Goal: Find contact information: Find contact information

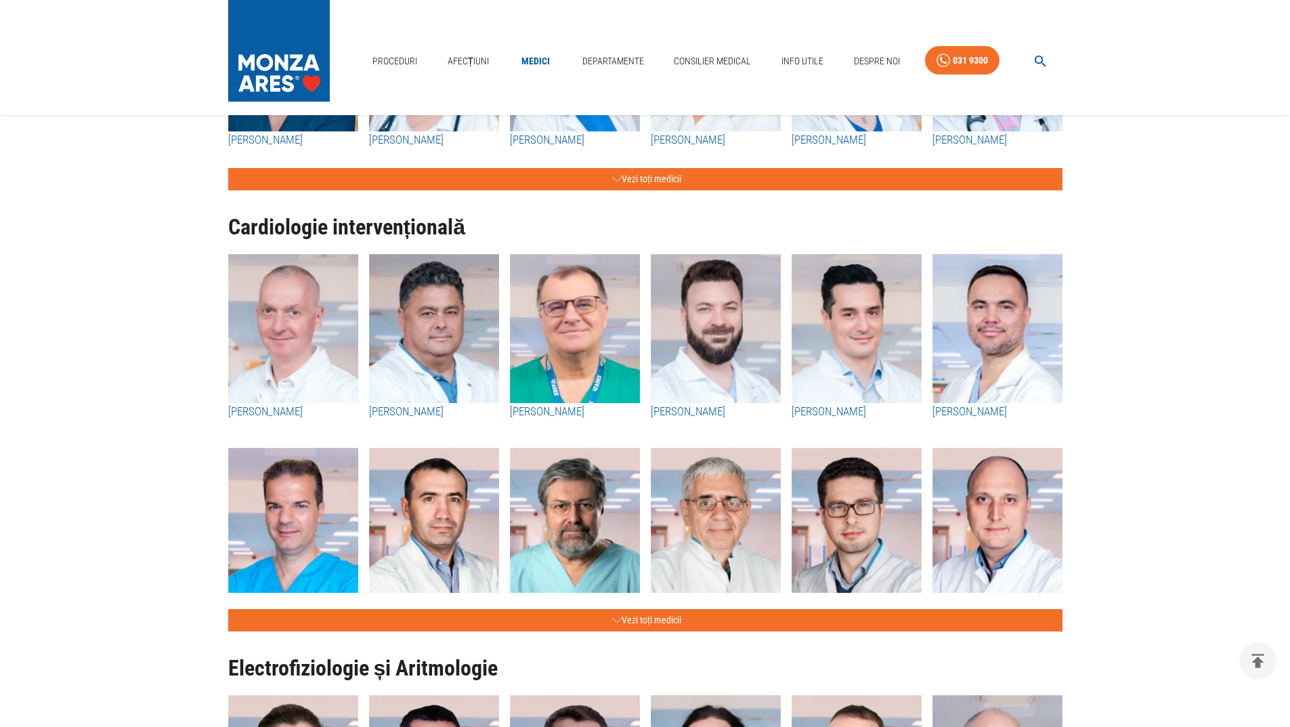
scroll to position [406, 0]
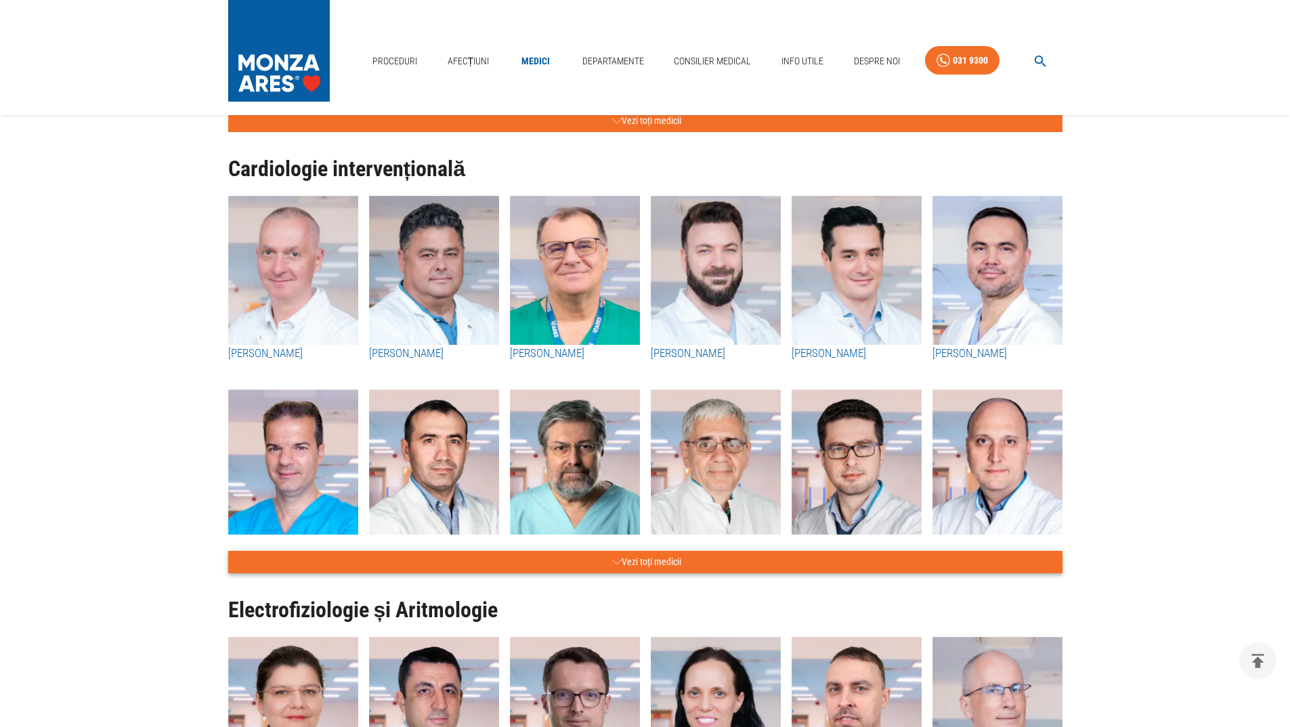
click at [620, 558] on button "Vezi toți medicii" at bounding box center [645, 562] width 835 height 22
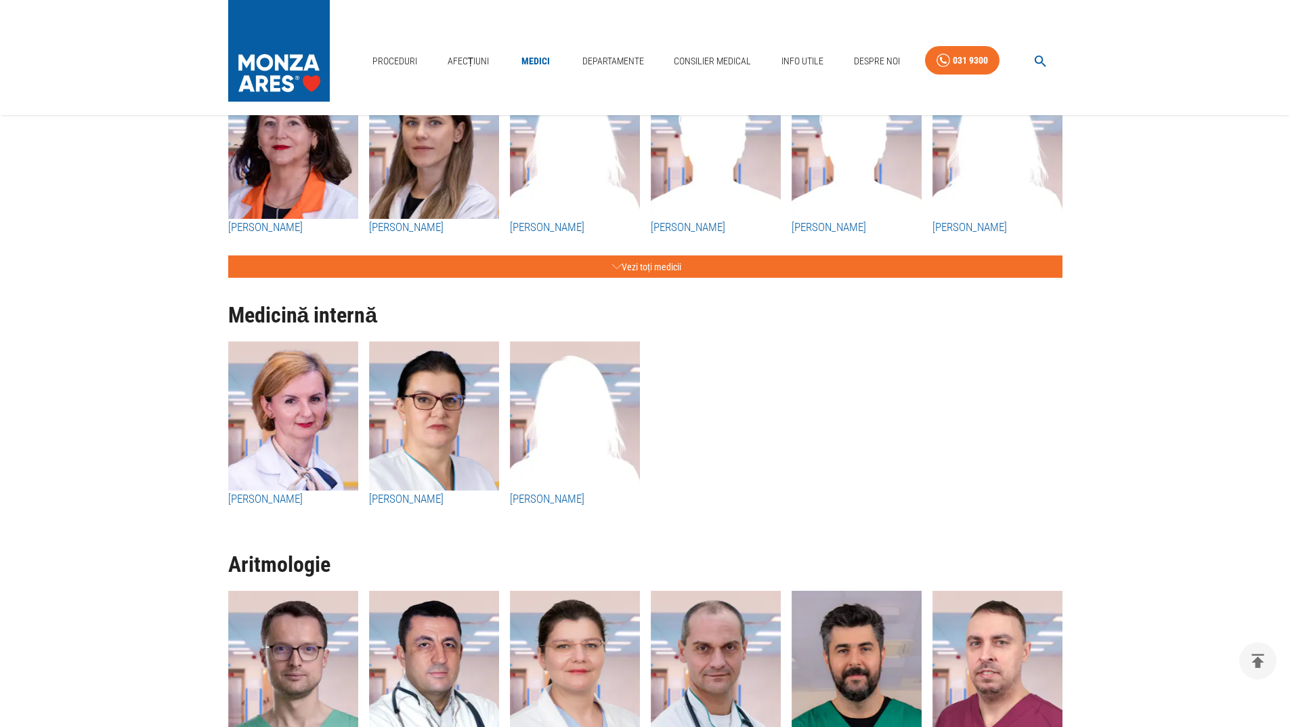
scroll to position [4526, 0]
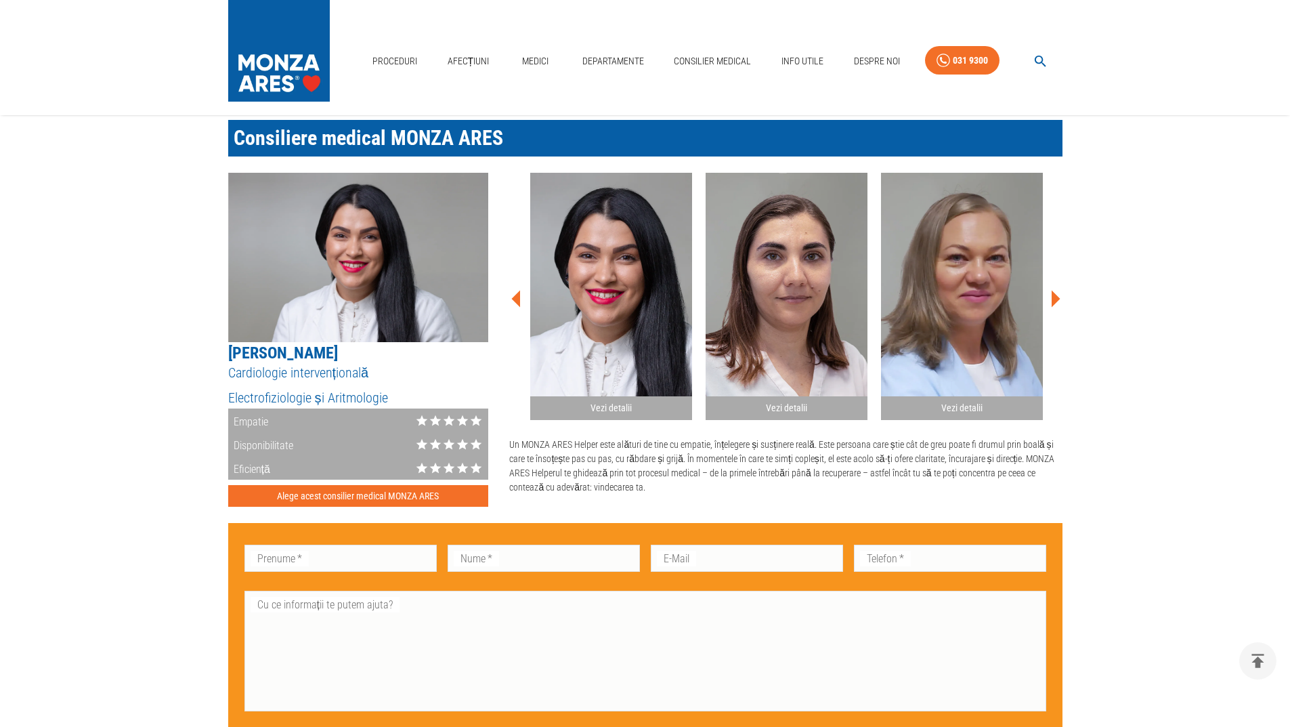
scroll to position [813, 0]
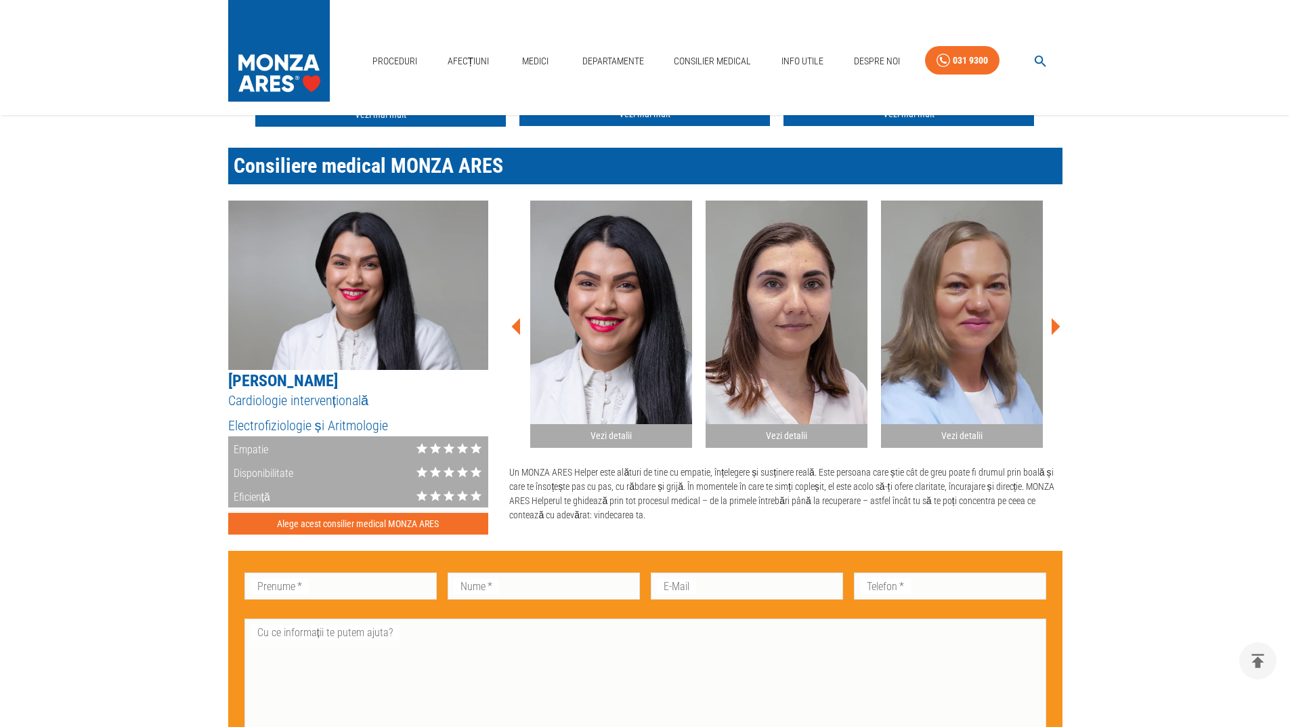
click at [322, 523] on button "Alege acest consilier medical MONZA ARES" at bounding box center [358, 524] width 261 height 22
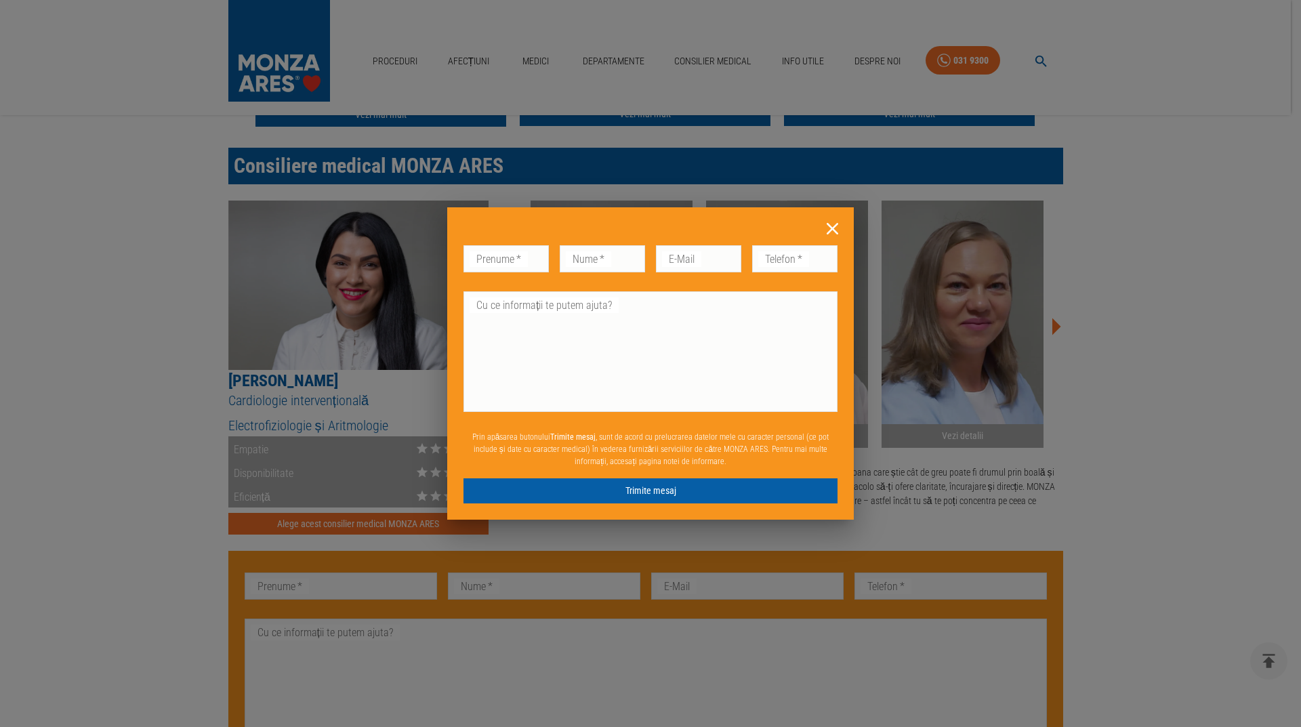
click at [833, 224] on icon at bounding box center [832, 228] width 21 height 21
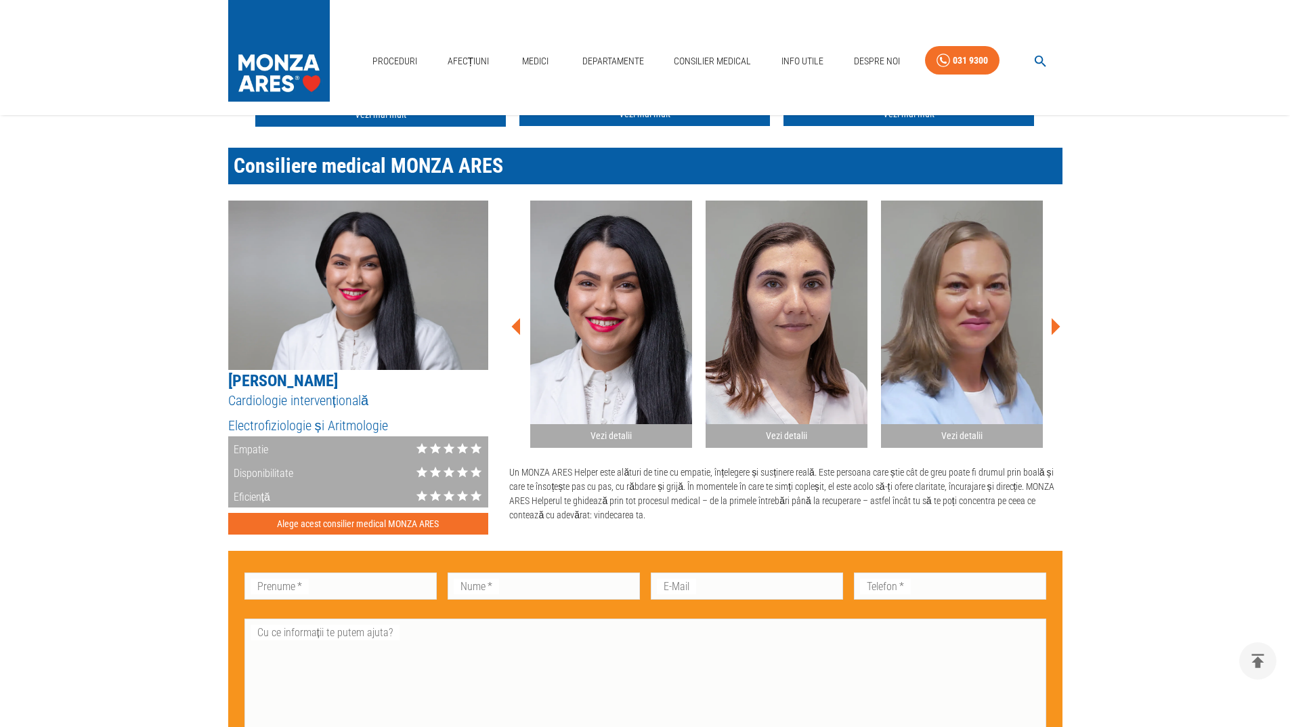
click at [597, 436] on h2 "Vezi detalii" at bounding box center [611, 435] width 151 height 13
click at [618, 434] on h2 "Vezi detalii" at bounding box center [611, 435] width 151 height 13
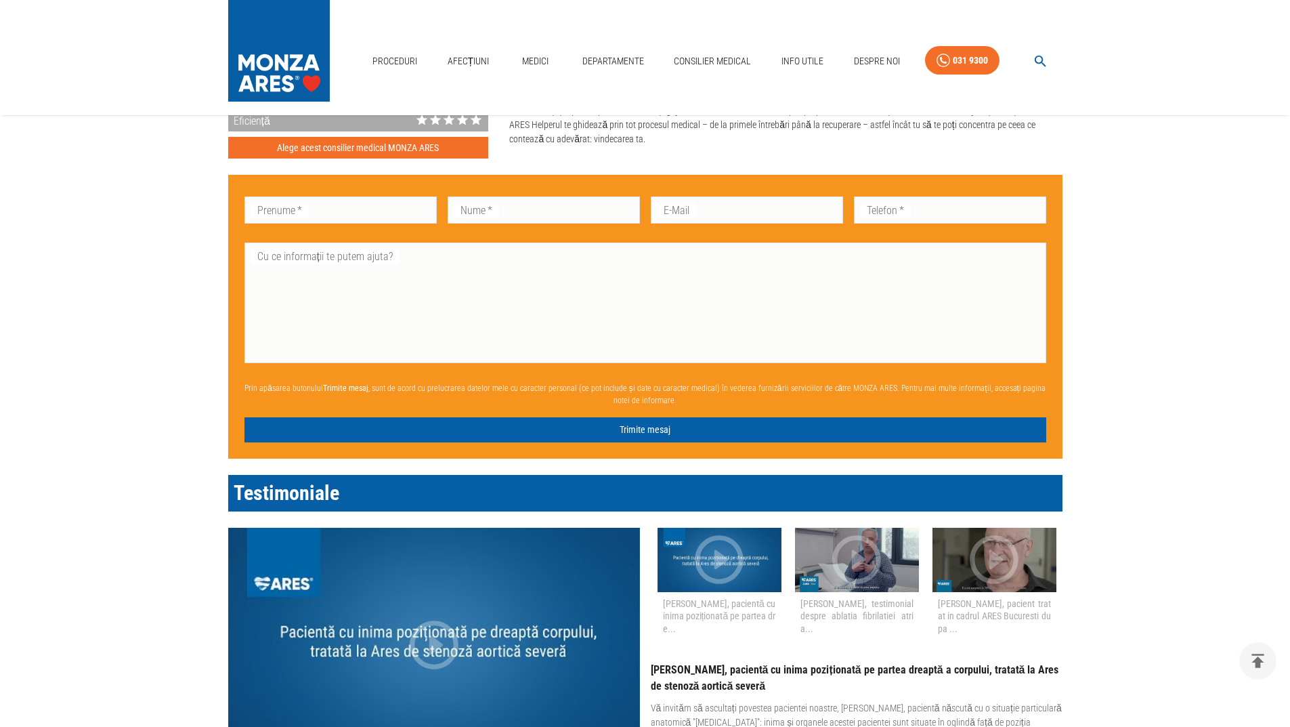
scroll to position [881, 0]
